Goal: Transaction & Acquisition: Book appointment/travel/reservation

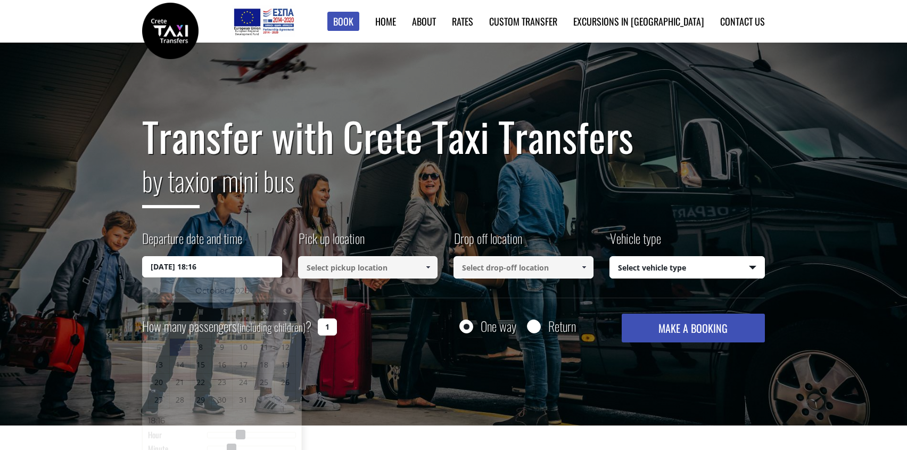
click at [205, 273] on input "[DATE] 18:16" at bounding box center [212, 266] width 140 height 21
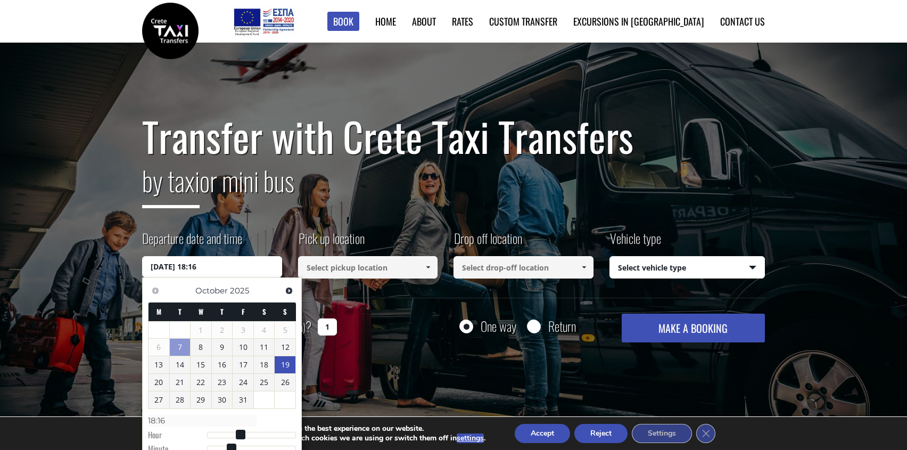
click at [285, 365] on link "19" at bounding box center [285, 364] width 21 height 17
type input "[DATE] 00:00"
click at [321, 268] on input at bounding box center [368, 267] width 140 height 22
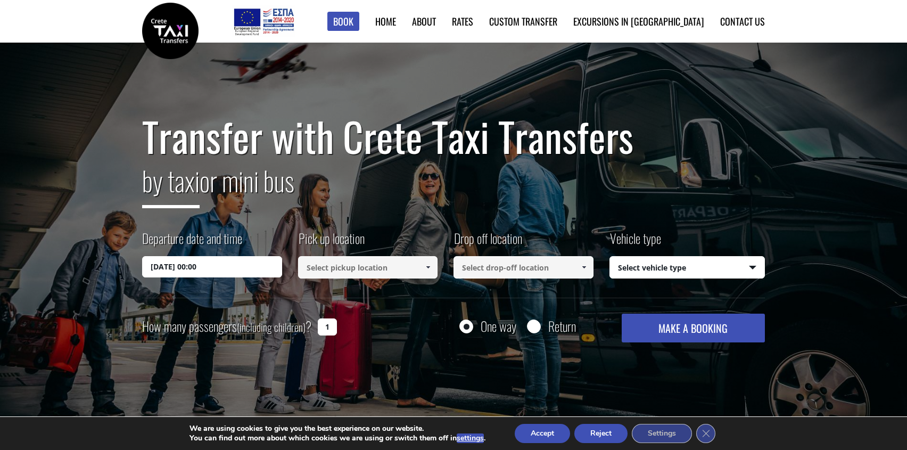
click at [322, 268] on input at bounding box center [368, 267] width 140 height 22
click at [425, 271] on link at bounding box center [428, 267] width 18 height 22
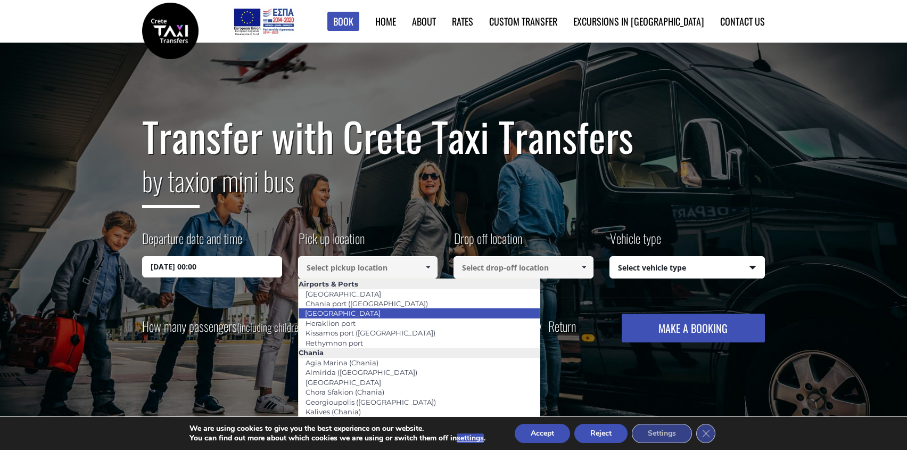
click at [350, 312] on link "[GEOGRAPHIC_DATA]" at bounding box center [342, 312] width 89 height 15
type input "[GEOGRAPHIC_DATA]"
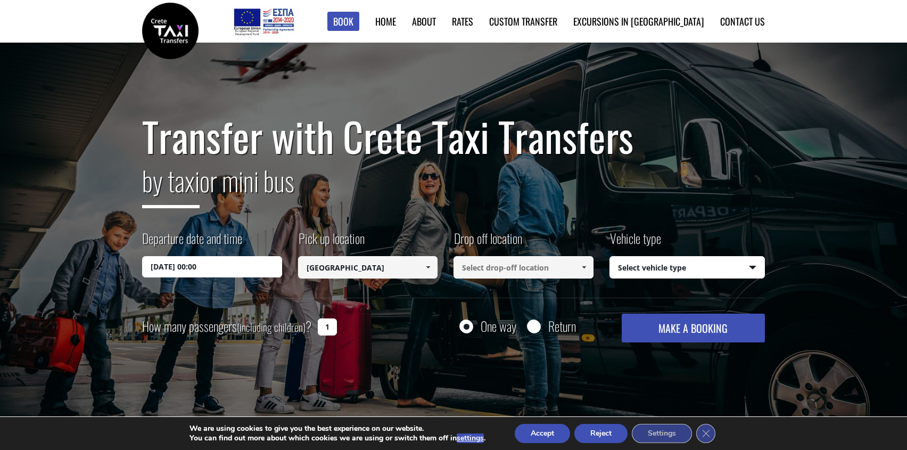
click at [489, 268] on input at bounding box center [523, 267] width 140 height 22
click at [585, 269] on span at bounding box center [583, 267] width 9 height 9
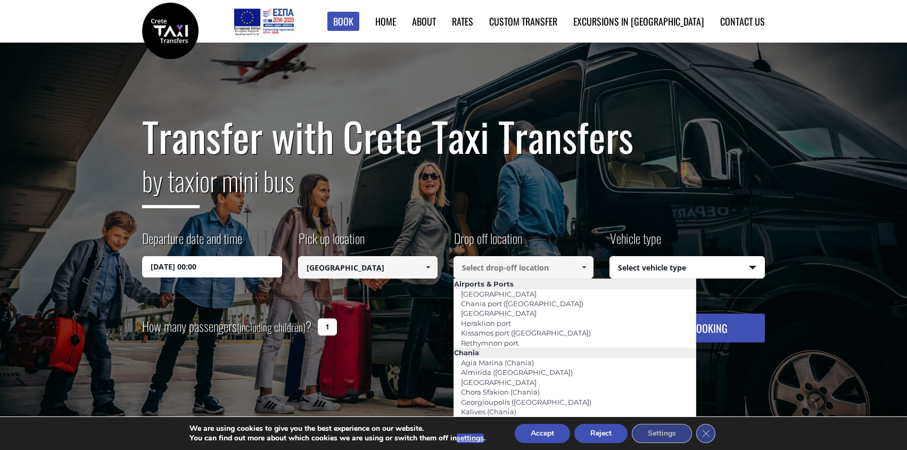
click at [531, 264] on input at bounding box center [523, 267] width 140 height 22
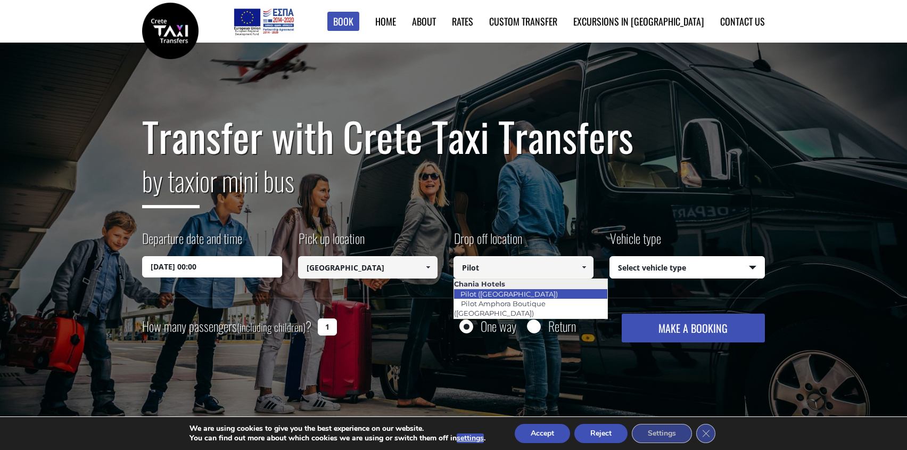
click at [492, 296] on link "Pilot ([GEOGRAPHIC_DATA])" at bounding box center [508, 293] width 111 height 15
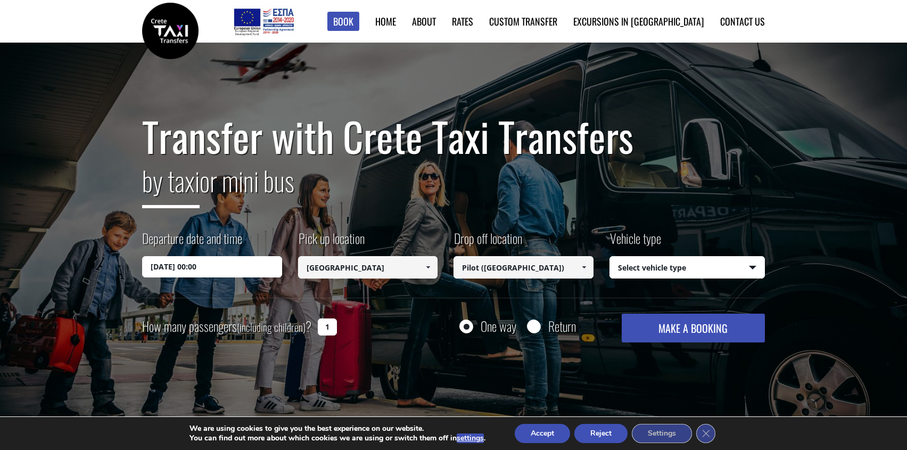
type input "Pilot ([GEOGRAPHIC_DATA])"
click at [627, 272] on select "Select vehicle type Taxi (4 passengers) Mercedes E Class Mini Van (7 passengers…" at bounding box center [687, 267] width 155 height 22
select select "540"
click at [610, 256] on select "Select vehicle type Taxi (4 passengers) Mercedes E Class Mini Van (7 passengers…" at bounding box center [687, 267] width 155 height 22
click at [662, 335] on button "MAKE A BOOKING" at bounding box center [692, 327] width 143 height 29
